Goal: Navigation & Orientation: Understand site structure

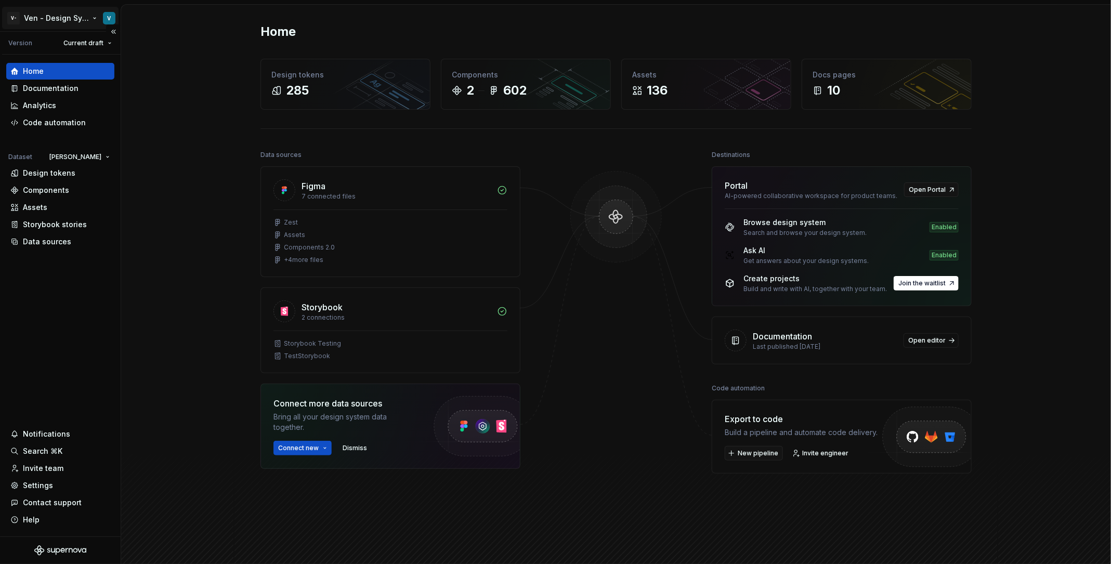
click at [69, 13] on html "V- Ven - Design System Test V Version Current draft Home Documentation Analytic…" at bounding box center [555, 282] width 1111 height 564
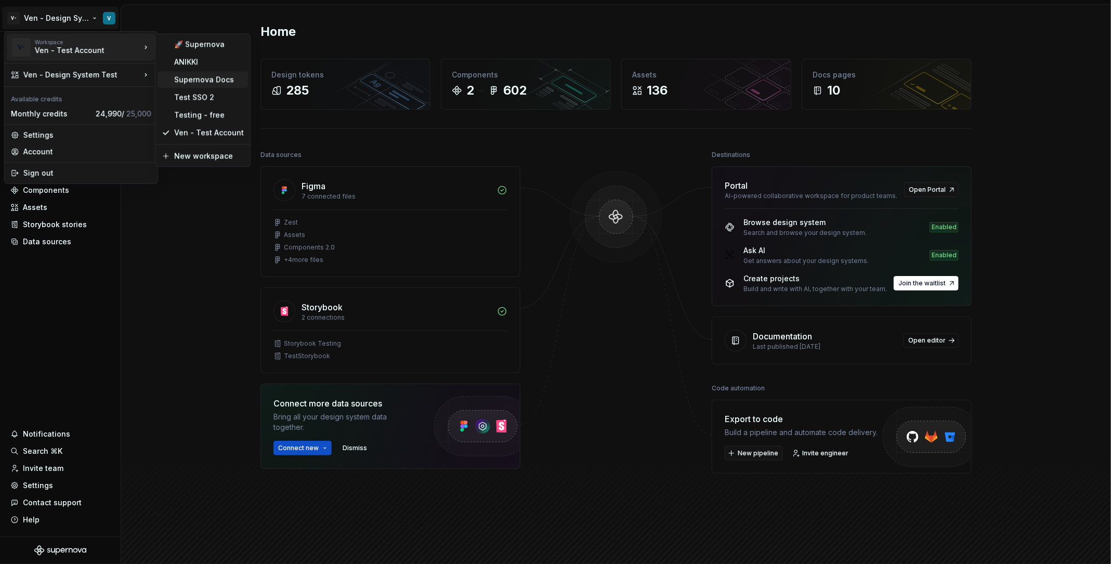
click at [214, 81] on div "Supernova Docs" at bounding box center [209, 79] width 70 height 10
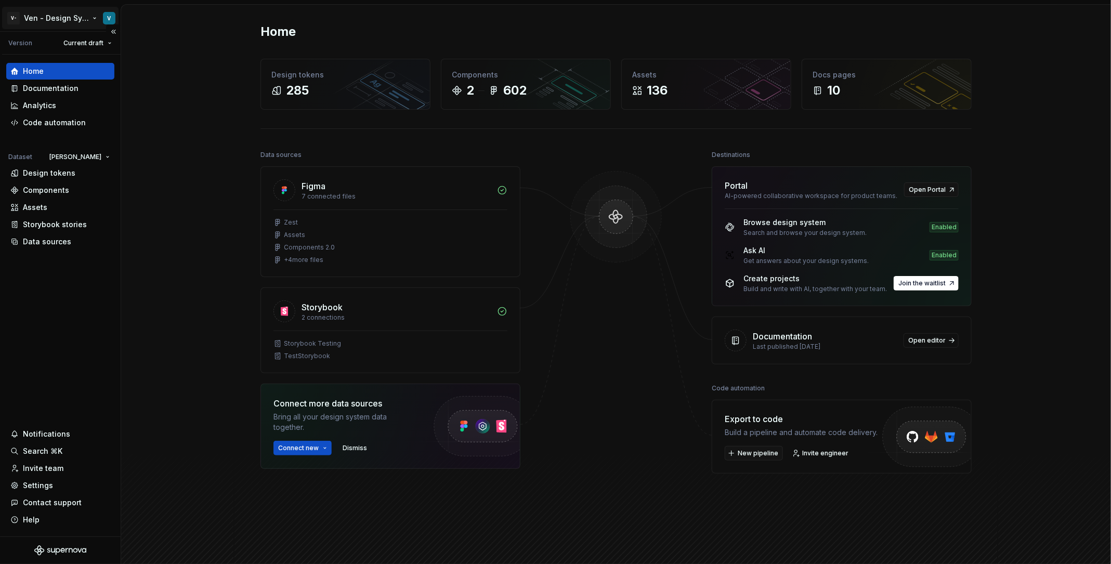
click at [75, 10] on html "V- Ven - Design System Test V Version Current draft Home Documentation Analytic…" at bounding box center [555, 282] width 1111 height 564
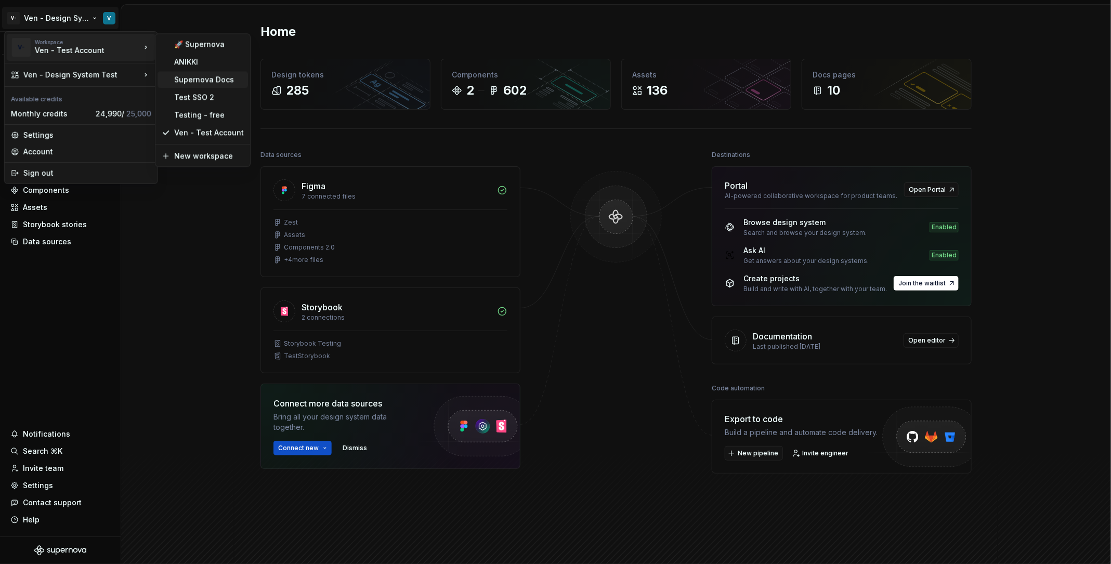
click at [209, 77] on div "Supernova Docs" at bounding box center [209, 79] width 70 height 10
